Goal: Complete application form: Complete application form

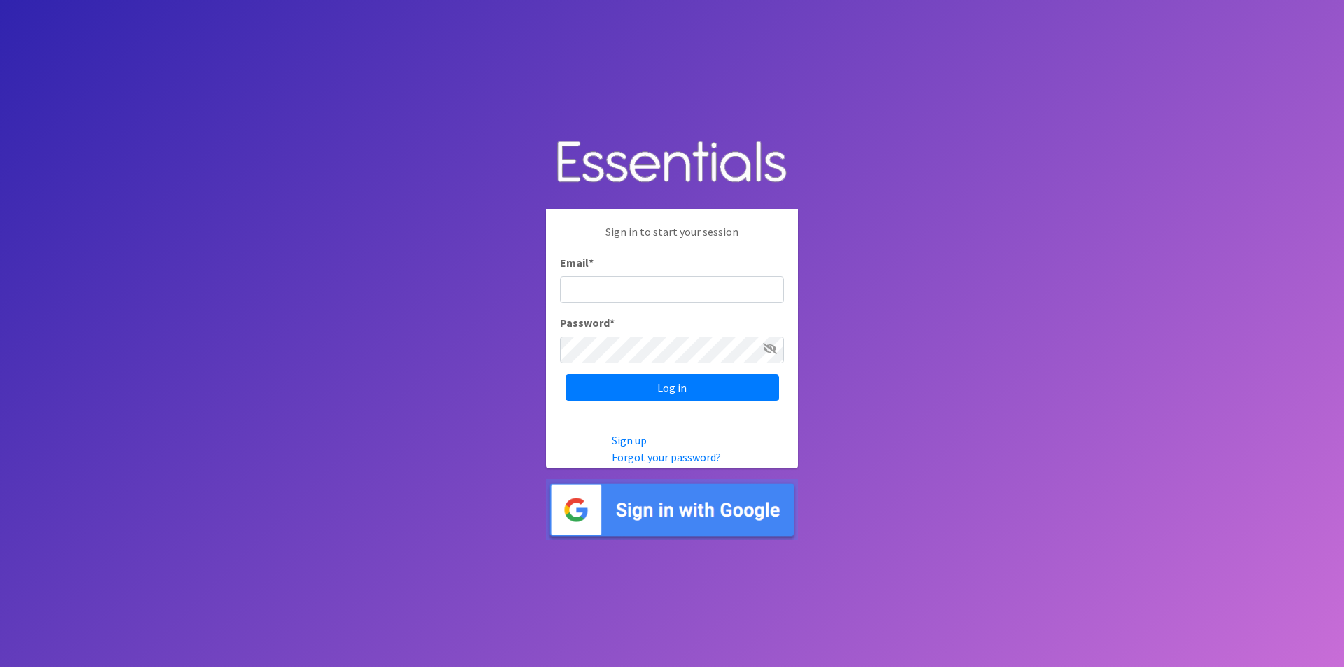
click at [629, 283] on input "Email *" at bounding box center [672, 289] width 224 height 27
type input "[EMAIL_ADDRESS][DOMAIN_NAME]"
click at [566, 374] on input "Log in" at bounding box center [672, 387] width 213 height 27
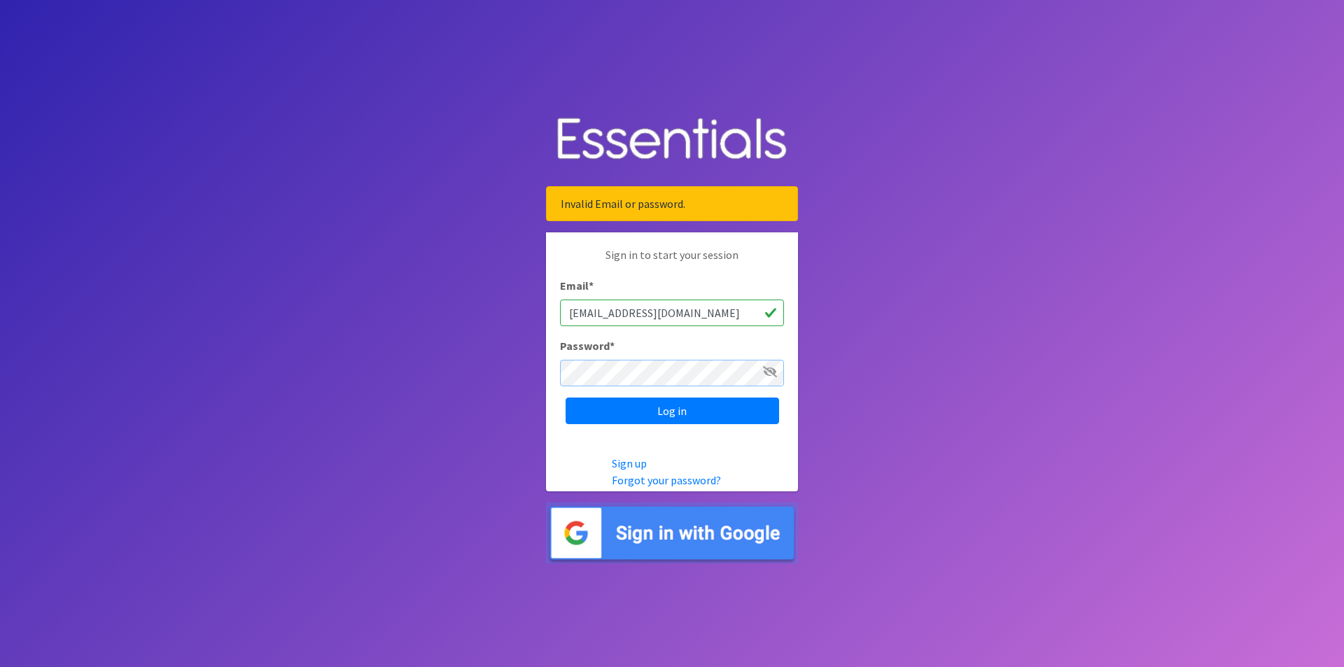
click at [566, 398] on input "Log in" at bounding box center [672, 411] width 213 height 27
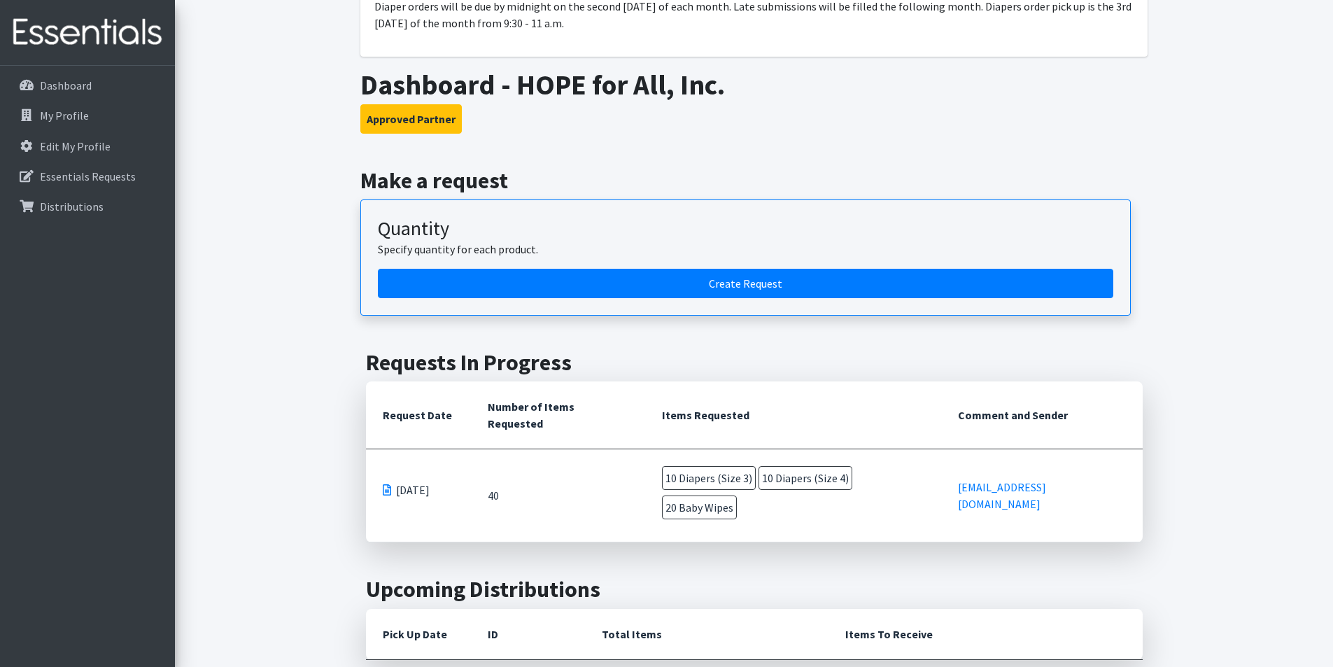
scroll to position [140, 0]
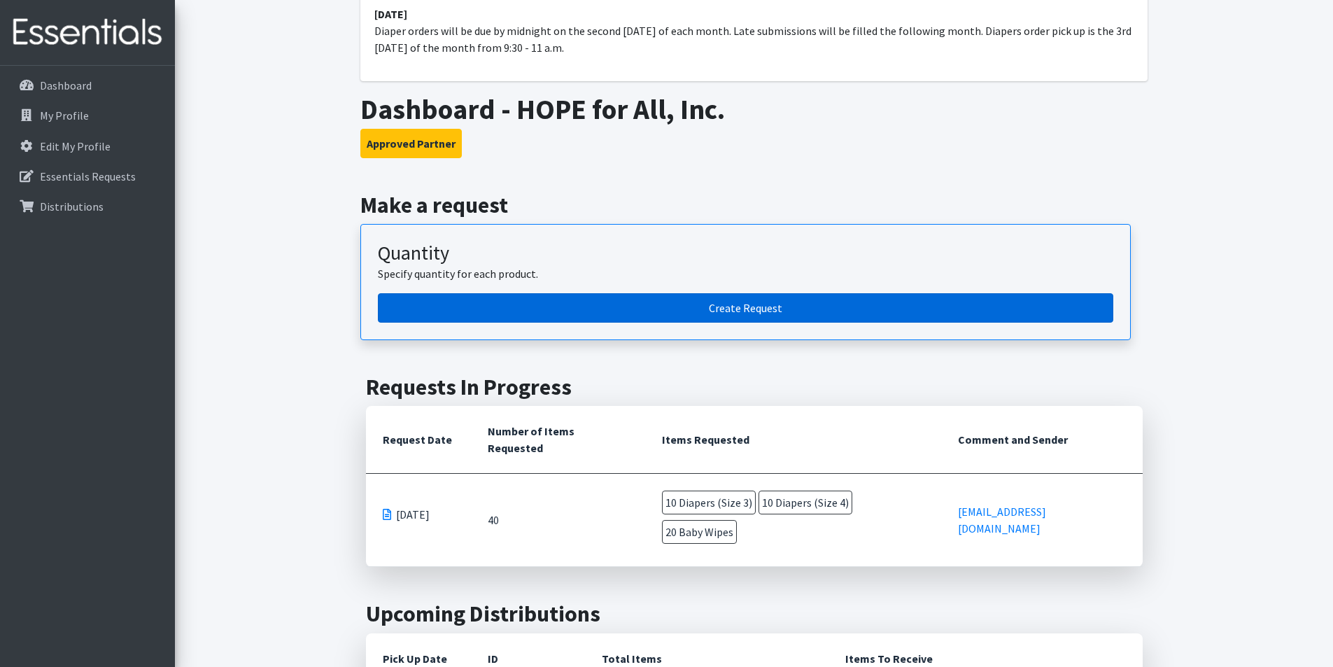
click at [809, 310] on link "Create Request" at bounding box center [746, 307] width 736 height 29
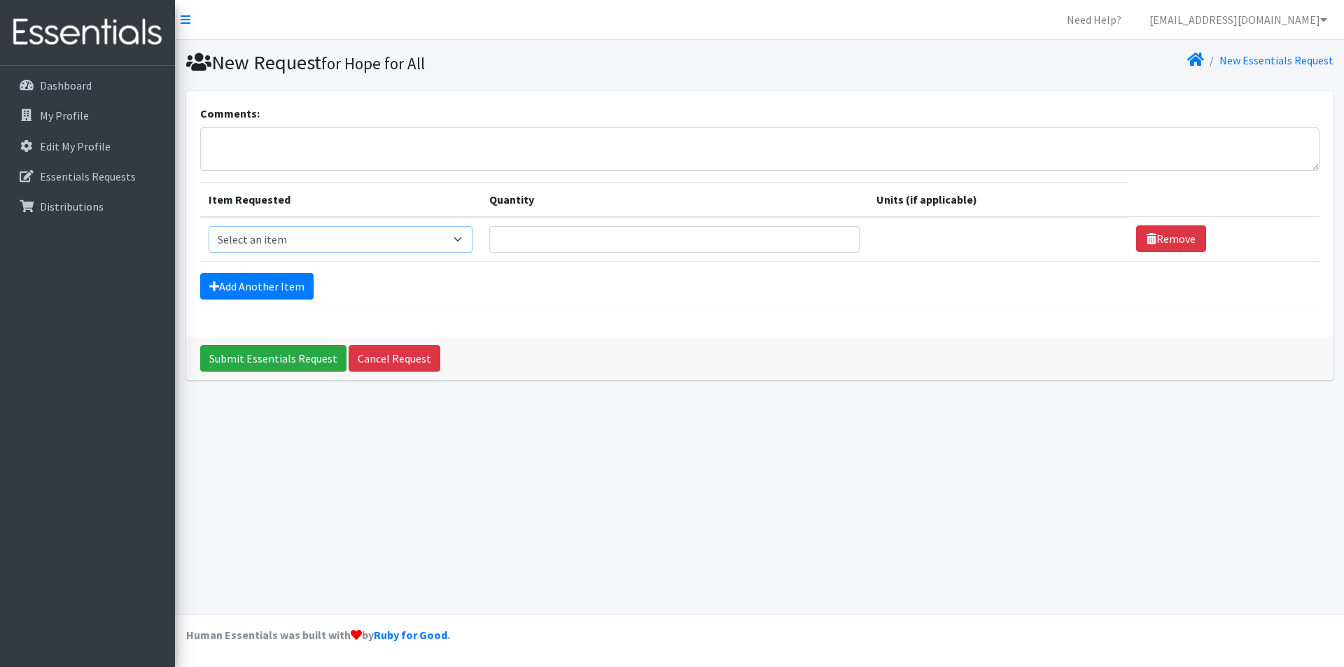
click at [467, 232] on select "Select an item Baby Wipes Diapers (Newborn). Diapers (Size 1) Diapers (Size 2) …" at bounding box center [341, 239] width 264 height 27
select select "11546"
click at [209, 226] on select "Select an item Baby Wipes Diapers (Newborn). Diapers (Size 1) Diapers (Size 2) …" at bounding box center [341, 239] width 264 height 27
click at [559, 242] on input "Quantity" at bounding box center [674, 239] width 371 height 27
type input "10"
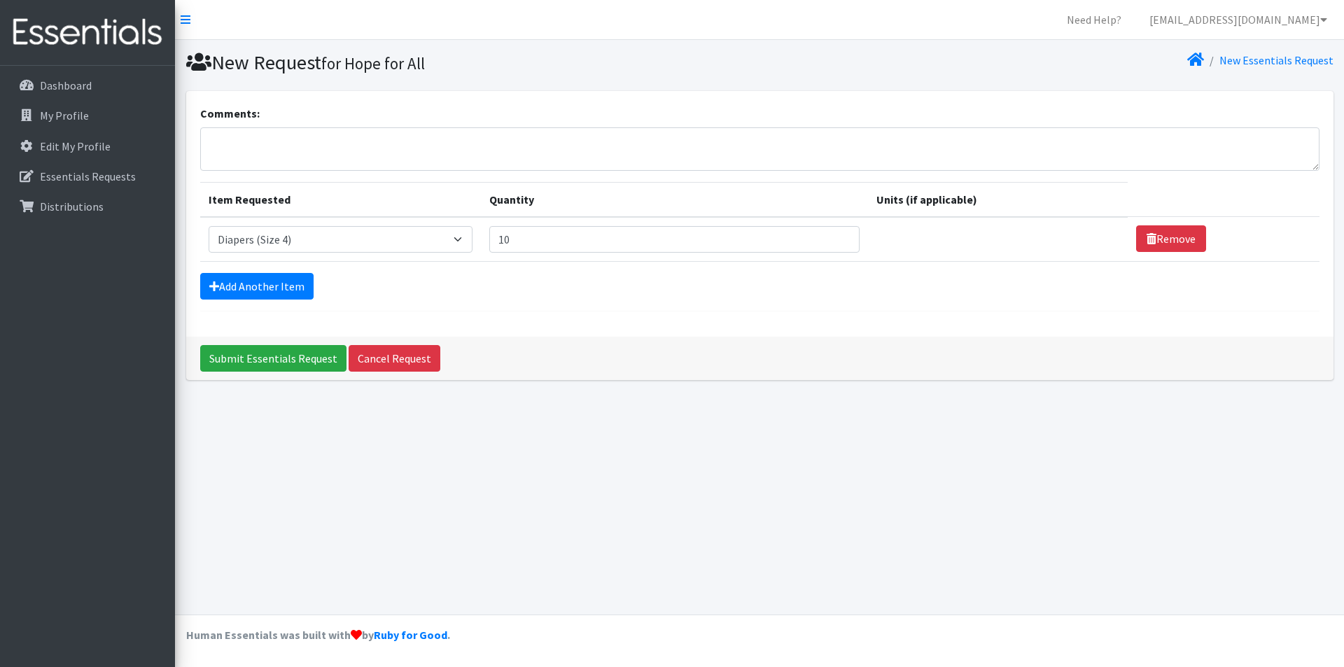
click at [579, 295] on div "Add Another Item" at bounding box center [759, 286] width 1119 height 27
click at [283, 289] on link "Add Another Item" at bounding box center [256, 286] width 113 height 27
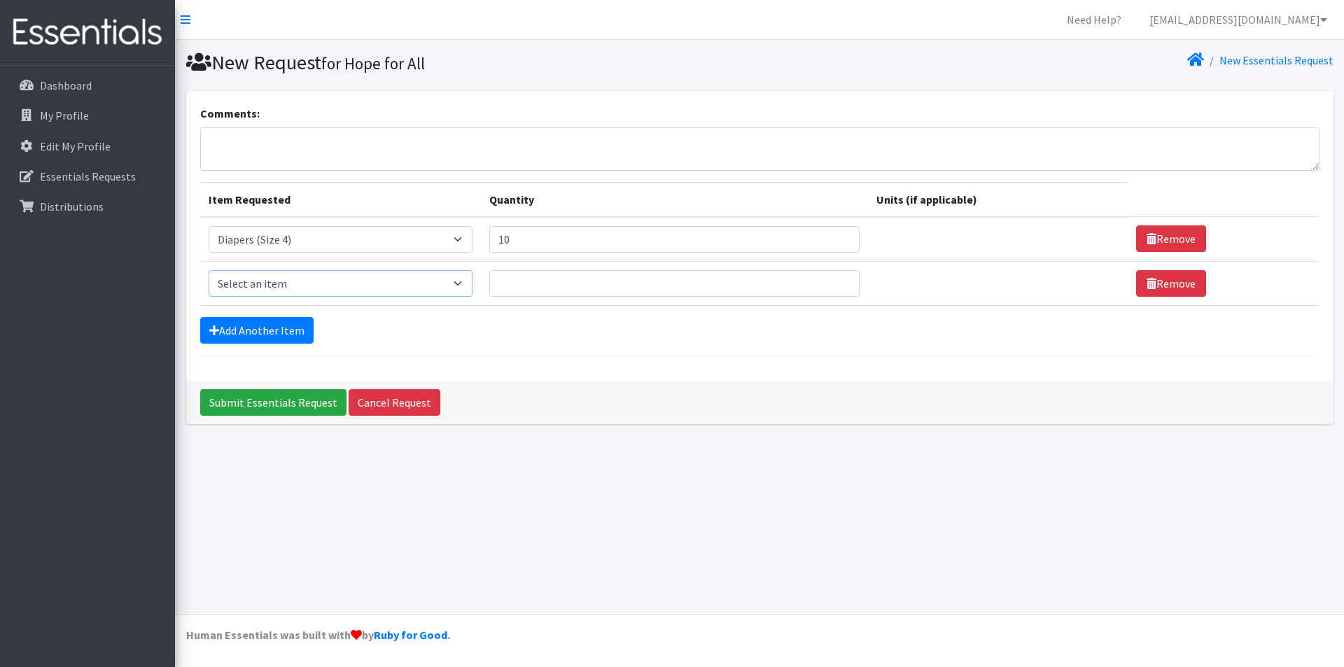
click at [288, 282] on select "Select an item Baby Wipes Diapers (Newborn). Diapers (Size 1) Diapers (Size 2) …" at bounding box center [341, 283] width 264 height 27
select select "11523"
click at [209, 270] on select "Select an item Baby Wipes Diapers (Newborn). Diapers (Size 1) Diapers (Size 2) …" at bounding box center [341, 283] width 264 height 27
click at [550, 278] on input "Quantity" at bounding box center [674, 283] width 371 height 27
type input "5"
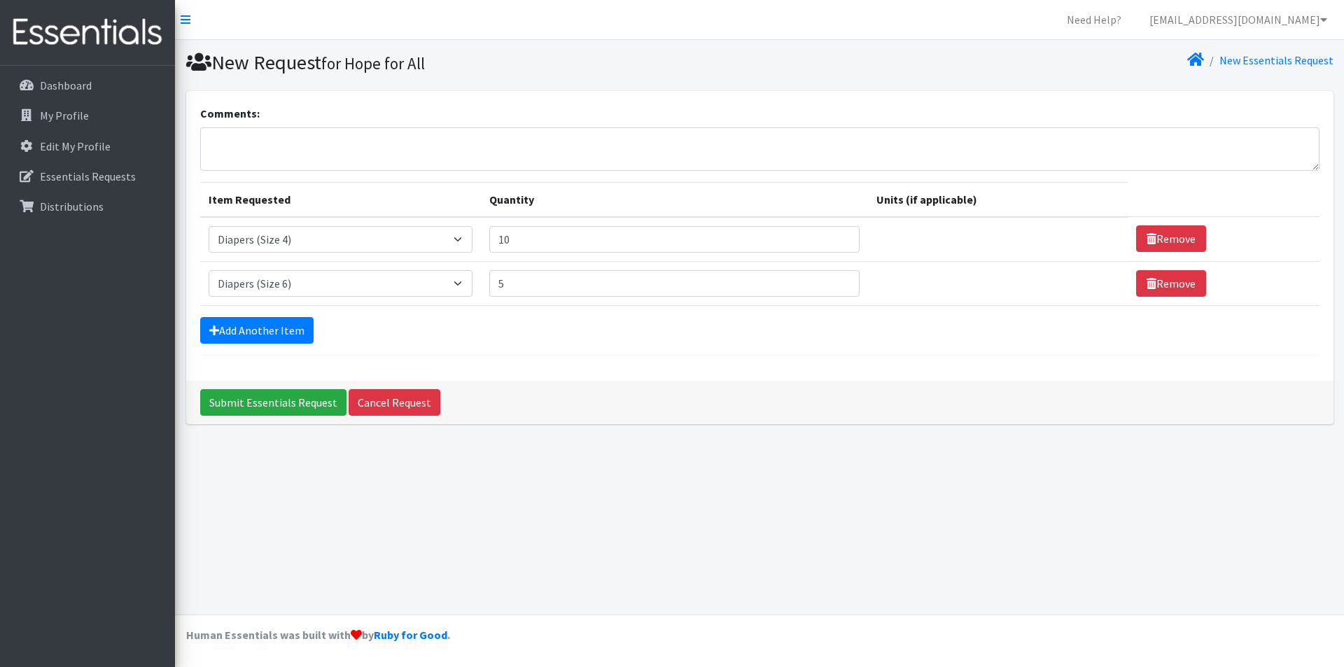
click at [542, 338] on div "Add Another Item" at bounding box center [759, 330] width 1119 height 27
click at [274, 326] on link "Add Another Item" at bounding box center [256, 330] width 113 height 27
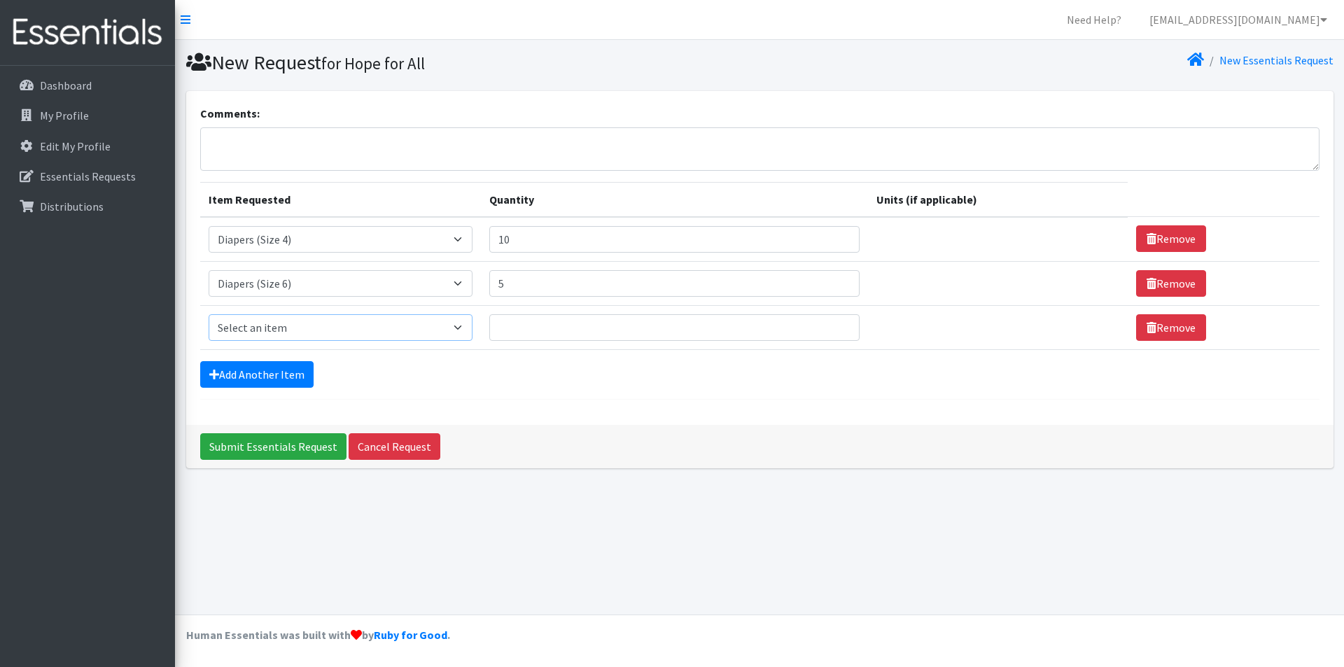
click at [274, 326] on select "Select an item Baby Wipes Diapers (Newborn). Diapers (Size 1) Diapers (Size 2) …" at bounding box center [341, 327] width 264 height 27
select select "11547"
click at [209, 314] on select "Select an item Baby Wipes Diapers (Newborn). Diapers (Size 1) Diapers (Size 2) …" at bounding box center [341, 327] width 264 height 27
click at [542, 329] on input "Quantity" at bounding box center [674, 327] width 371 height 27
type input "5"
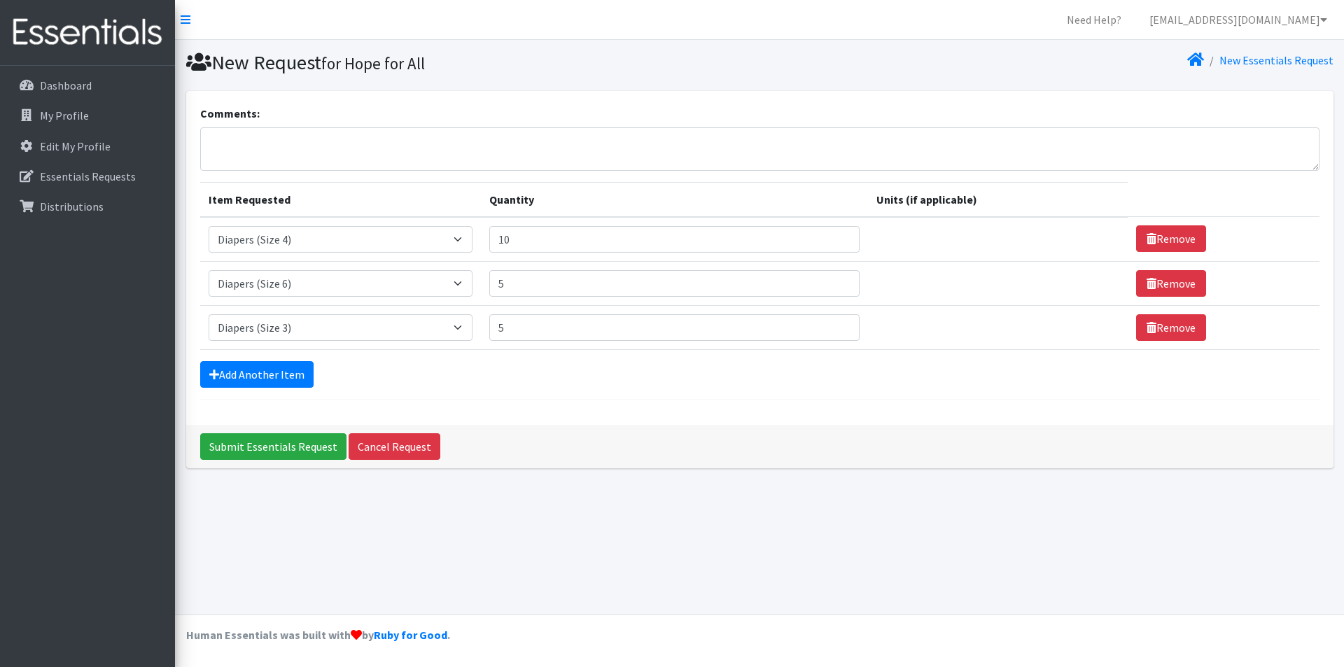
click at [533, 381] on div "Add Another Item" at bounding box center [759, 374] width 1119 height 27
click at [270, 375] on link "Add Another Item" at bounding box center [256, 374] width 113 height 27
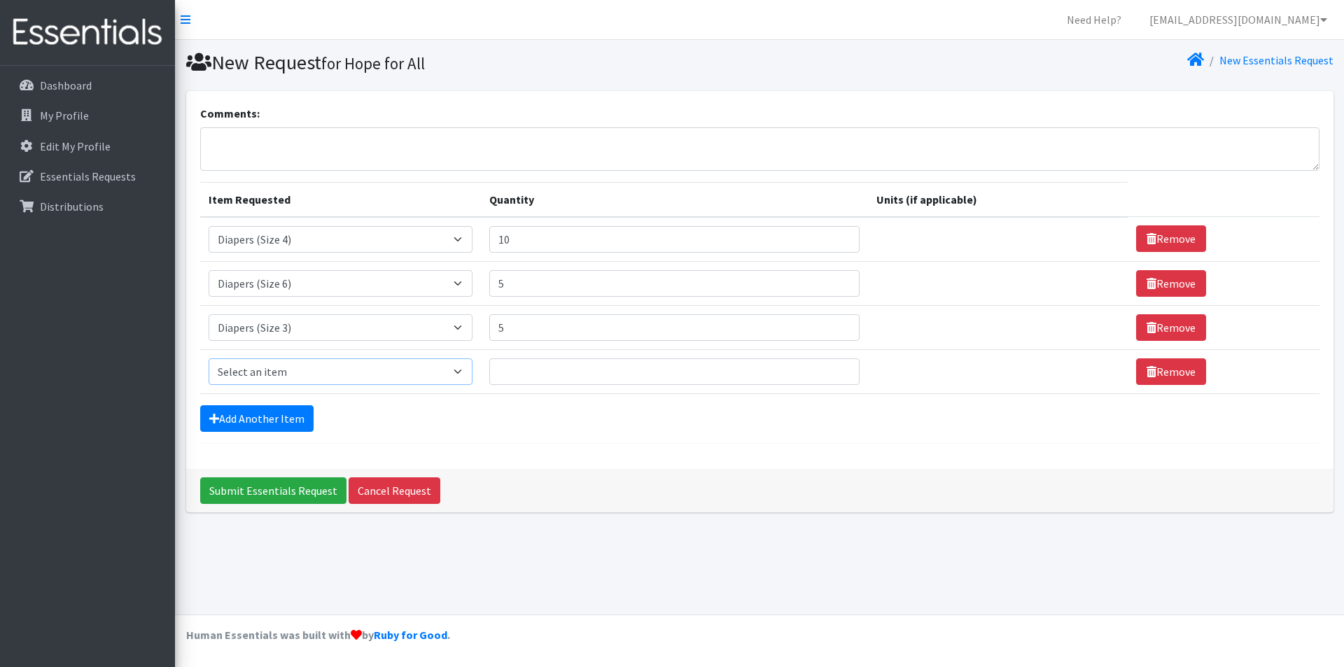
click at [286, 374] on select "Select an item Baby Wipes Diapers (Newborn). Diapers (Size 1) Diapers (Size 2) …" at bounding box center [341, 371] width 264 height 27
select select "14678"
click at [209, 358] on select "Select an item Baby Wipes Diapers (Newborn). Diapers (Size 1) Diapers (Size 2) …" at bounding box center [341, 371] width 264 height 27
click at [529, 375] on input "Quantity" at bounding box center [674, 371] width 371 height 27
type input "20"
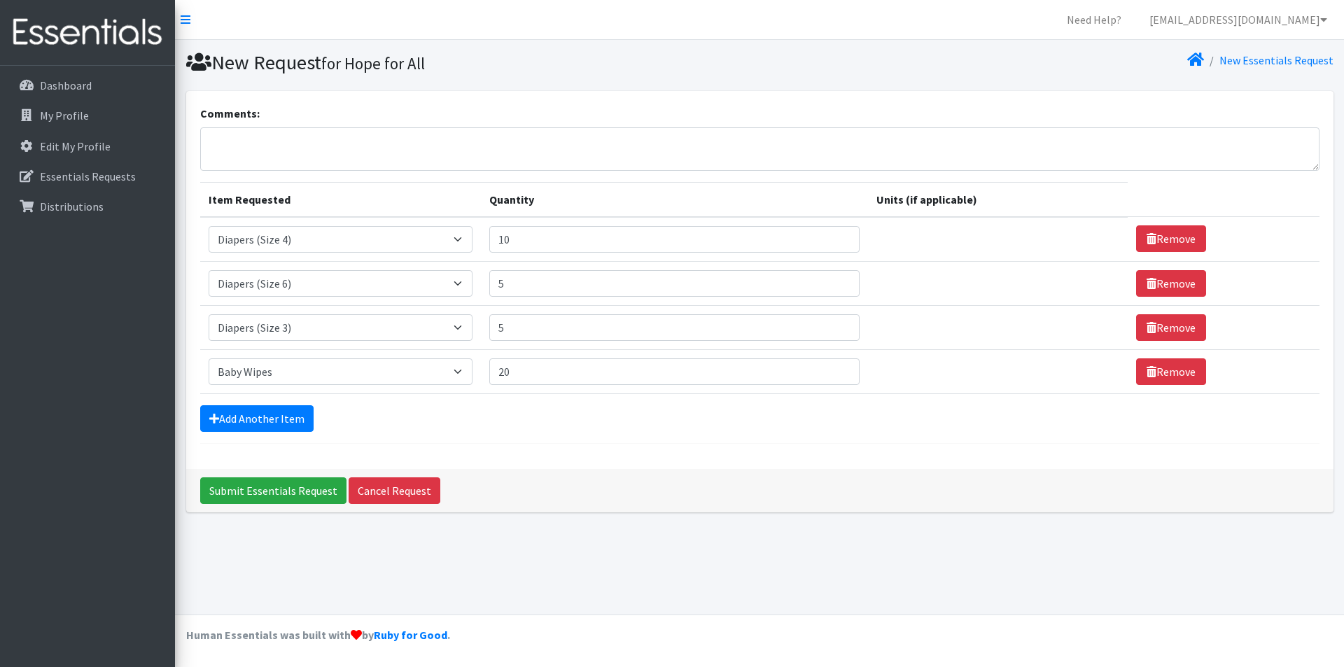
click at [554, 407] on div "Add Another Item" at bounding box center [759, 418] width 1119 height 27
click at [289, 487] on input "Submit Essentials Request" at bounding box center [273, 490] width 146 height 27
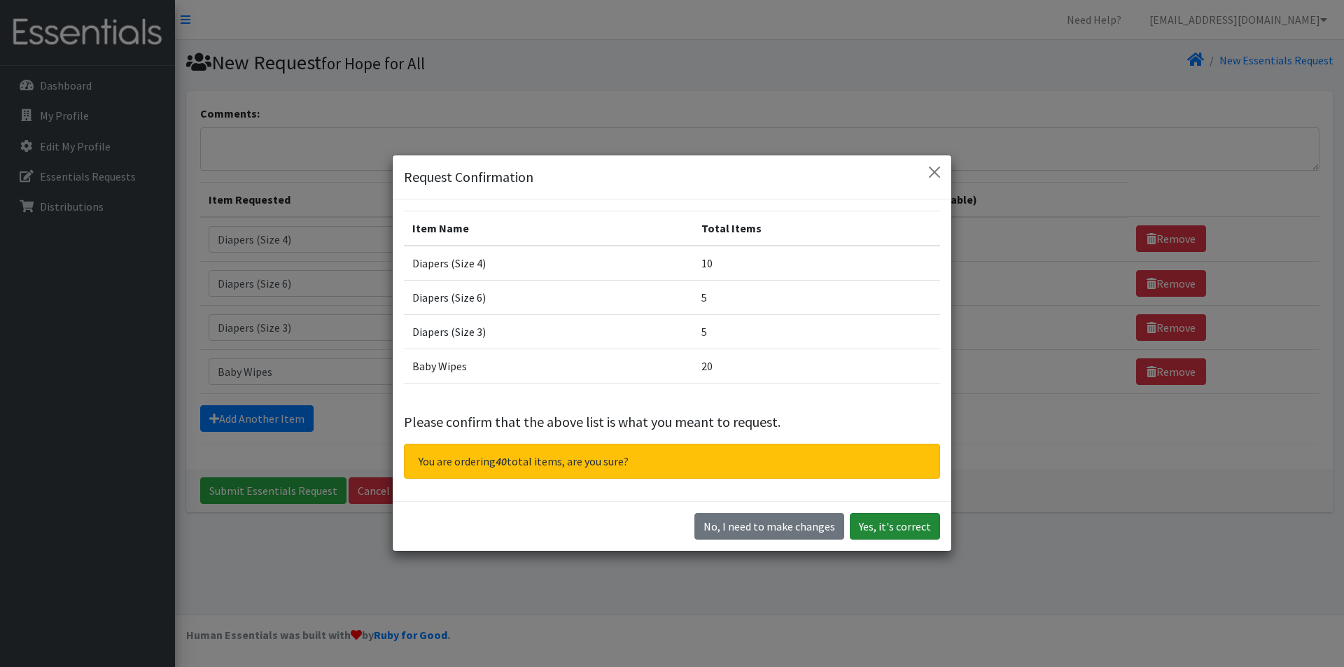
click at [895, 529] on button "Yes, it's correct" at bounding box center [895, 526] width 90 height 27
